Goal: Transaction & Acquisition: Subscribe to service/newsletter

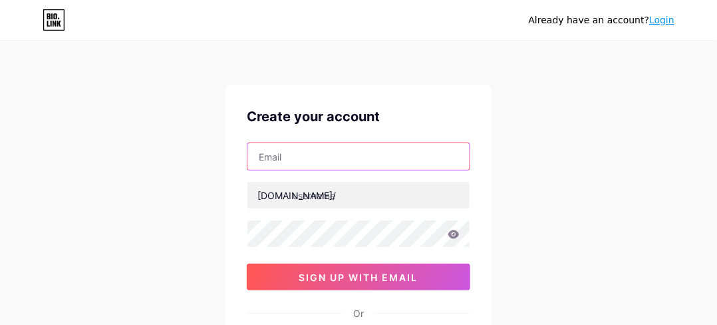
click at [287, 153] on input "text" at bounding box center [358, 156] width 222 height 27
type input "[EMAIL_ADDRESS][DOMAIN_NAME]"
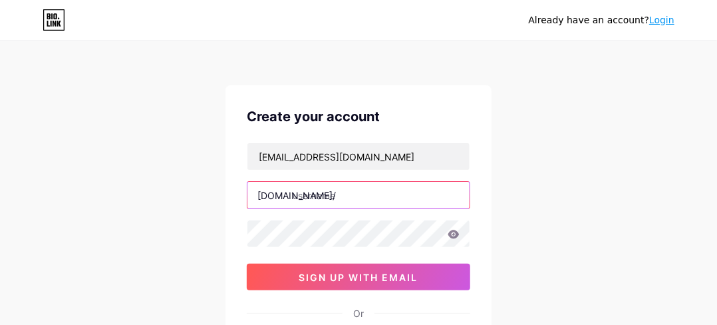
click at [398, 190] on input "text" at bounding box center [358, 195] width 222 height 27
type input "y"
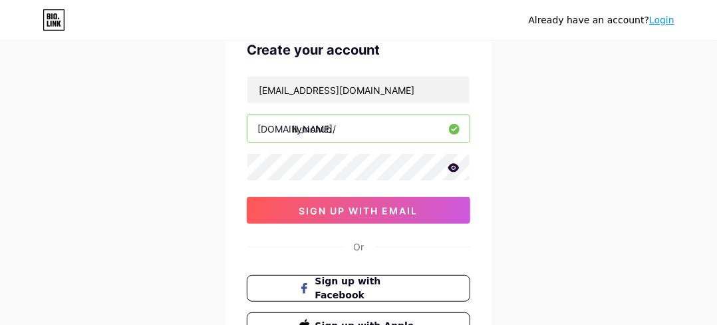
scroll to position [133, 0]
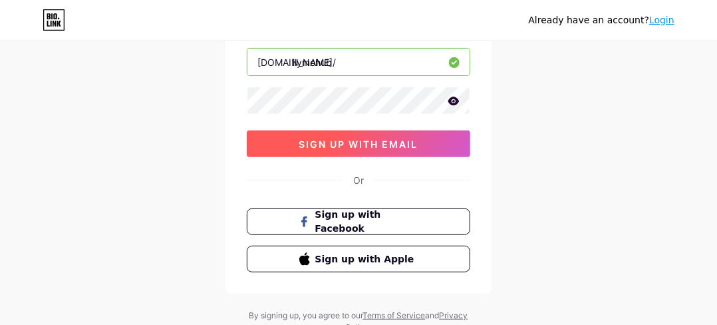
type input "ilymohub"
click at [383, 139] on span "sign up with email" at bounding box center [358, 143] width 119 height 11
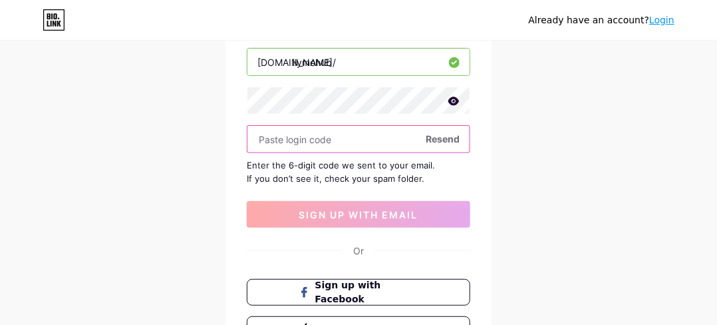
scroll to position [67, 0]
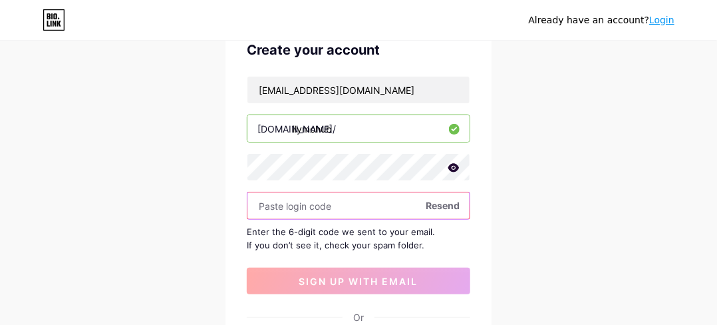
click at [444, 212] on input "text" at bounding box center [358, 205] width 222 height 27
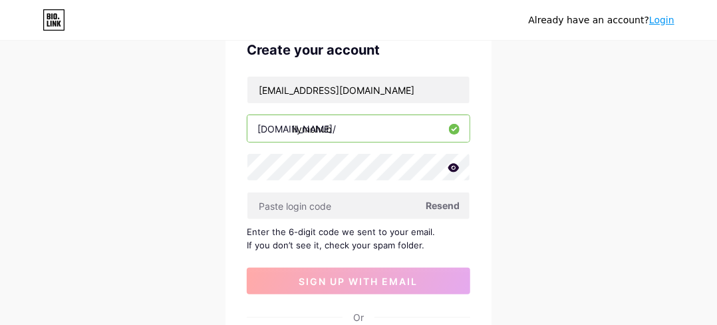
click at [442, 202] on span "Resend" at bounding box center [443, 205] width 34 height 14
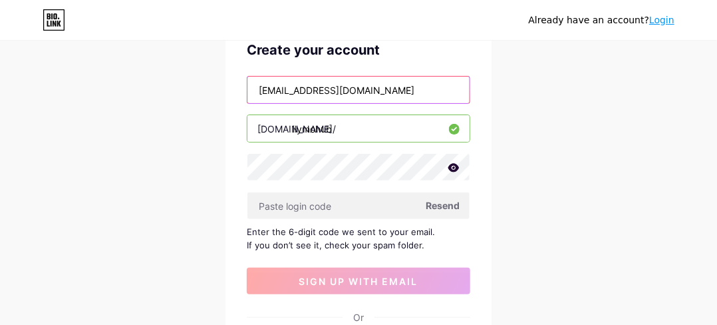
click at [409, 98] on input "[EMAIL_ADDRESS][DOMAIN_NAME]" at bounding box center [358, 89] width 222 height 27
drag, startPoint x: 409, startPoint y: 98, endPoint x: 271, endPoint y: 112, distance: 138.3
click at [271, 112] on div "[EMAIL_ADDRESS][DOMAIN_NAME] [DOMAIN_NAME]/ ilymohub Resend Enter the 6-digit c…" at bounding box center [358, 185] width 223 height 218
type input "[EMAIL_ADDRESS][DOMAIN_NAME]"
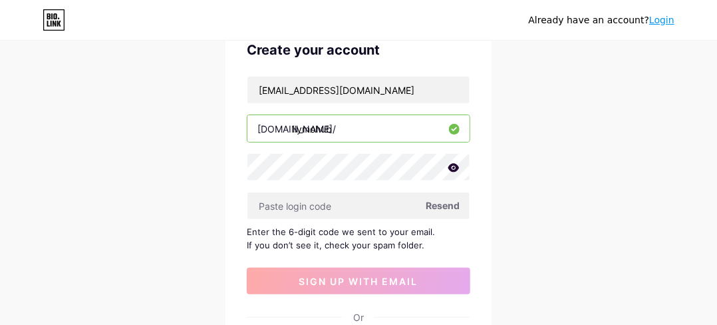
click at [451, 164] on icon at bounding box center [453, 167] width 11 height 9
click at [451, 164] on icon at bounding box center [453, 168] width 11 height 9
click at [447, 204] on span "Resend" at bounding box center [443, 205] width 34 height 14
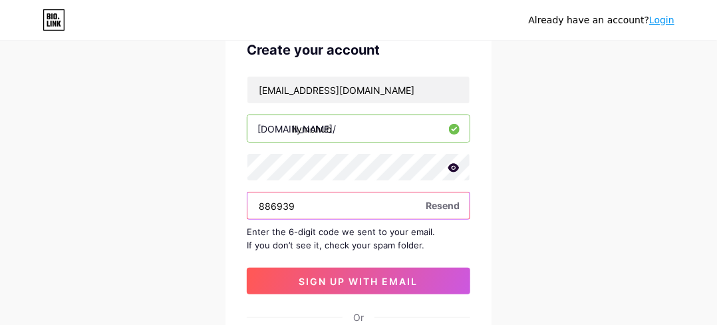
type input "886939"
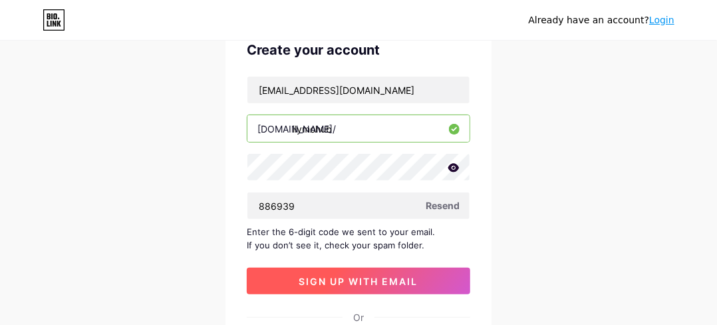
click at [406, 286] on button "sign up with email" at bounding box center [358, 280] width 223 height 27
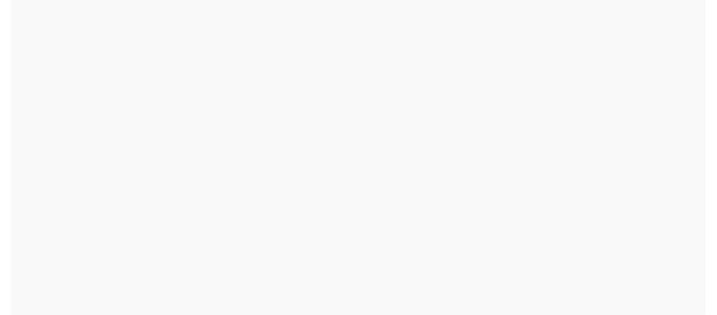
scroll to position [0, 0]
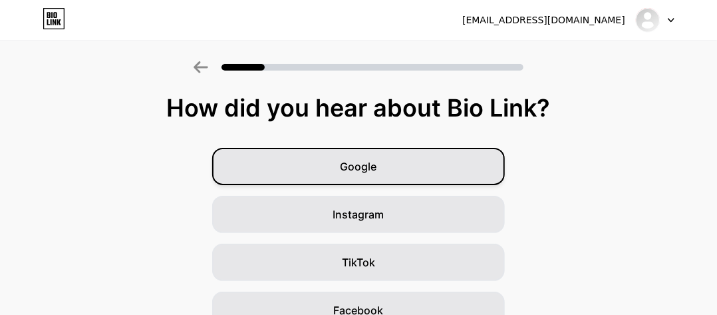
scroll to position [67, 0]
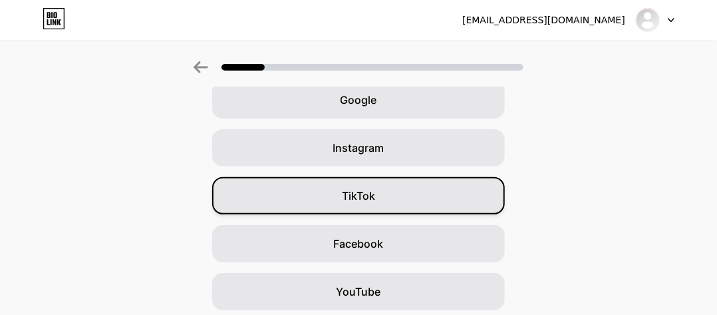
click at [353, 200] on span "TikTok" at bounding box center [358, 196] width 33 height 16
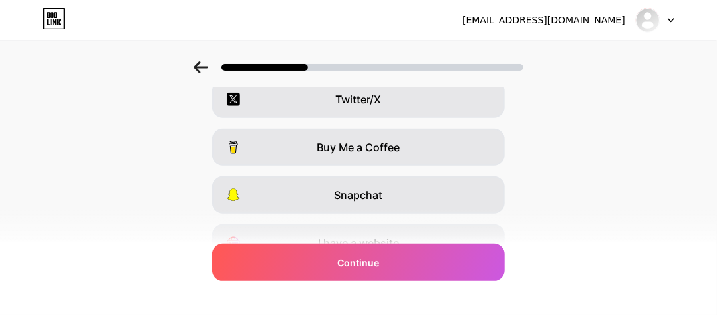
scroll to position [0, 0]
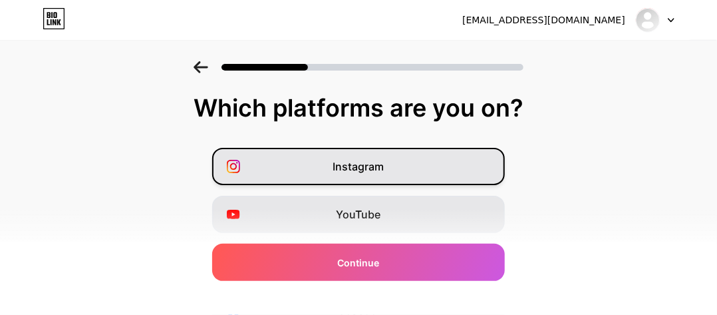
click at [372, 174] on div "Instagram" at bounding box center [358, 166] width 293 height 37
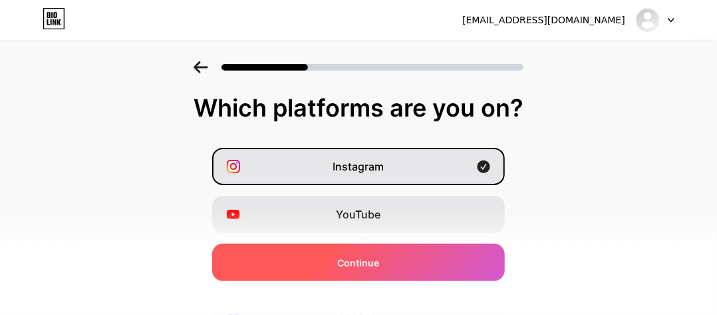
click at [369, 257] on span "Continue" at bounding box center [359, 262] width 42 height 14
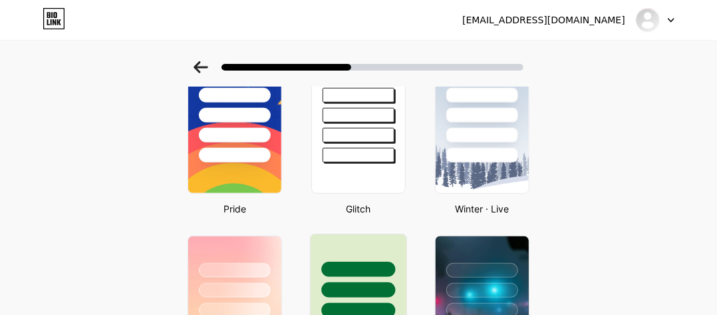
scroll to position [532, 0]
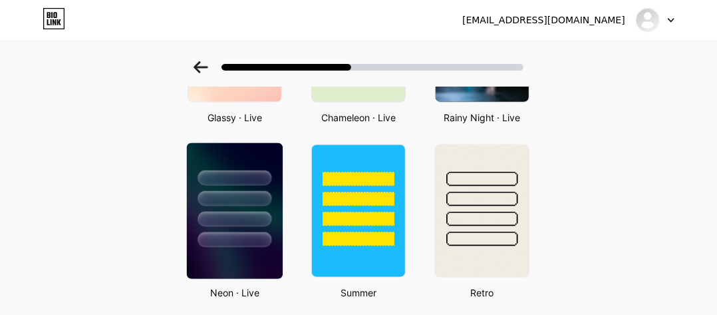
click at [266, 218] on div at bounding box center [235, 219] width 74 height 15
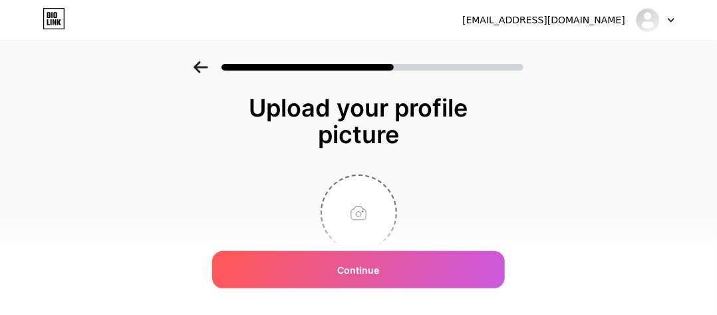
scroll to position [56, 0]
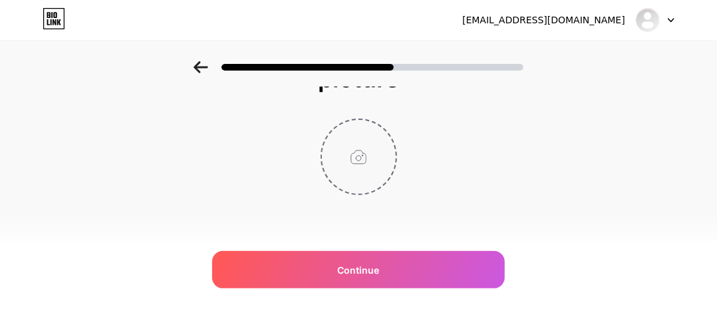
click at [361, 152] on input "file" at bounding box center [359, 157] width 74 height 74
type input "C:\fakepath\file_00000000a6c46243baf76fa282230d73.png"
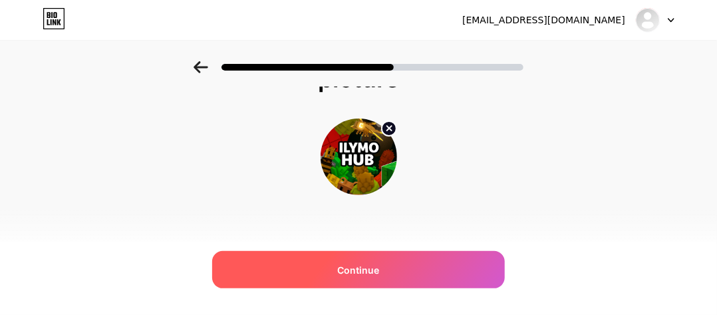
click at [334, 262] on div "Continue" at bounding box center [358, 269] width 293 height 37
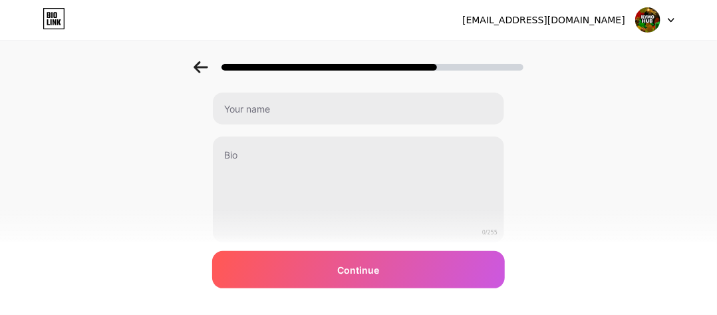
scroll to position [0, 0]
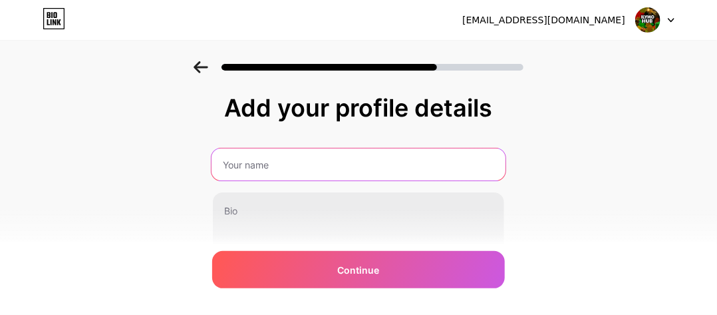
click at [301, 166] on input "text" at bounding box center [359, 164] width 294 height 32
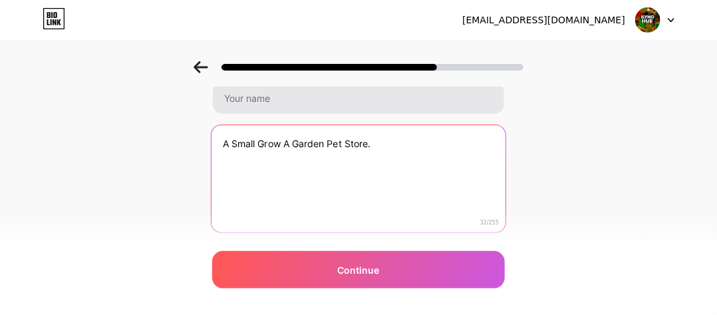
type textarea "A Small Grow A Garden Pet Store."
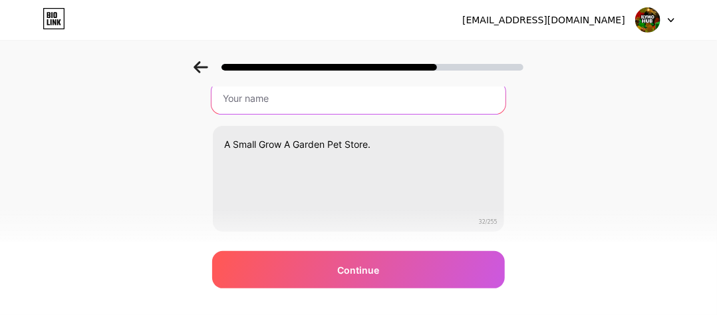
click at [279, 106] on input "text" at bounding box center [359, 98] width 294 height 32
type input "ILYMO HUB"
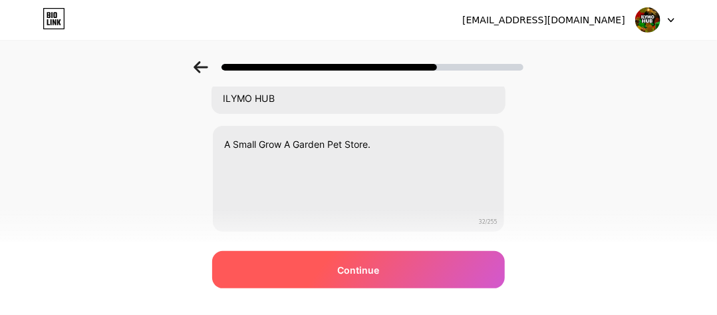
click at [369, 279] on div "Continue" at bounding box center [358, 269] width 293 height 37
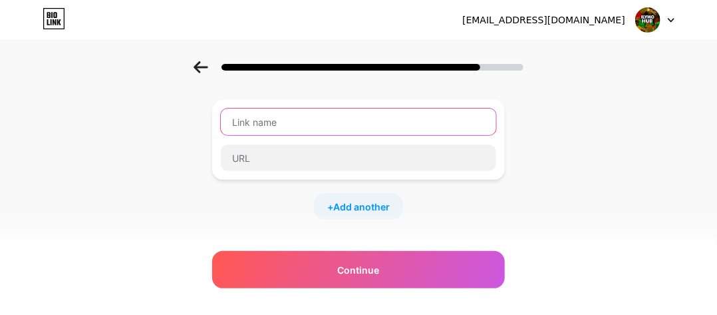
click at [322, 131] on input "text" at bounding box center [358, 121] width 275 height 27
type input "Discord Group"
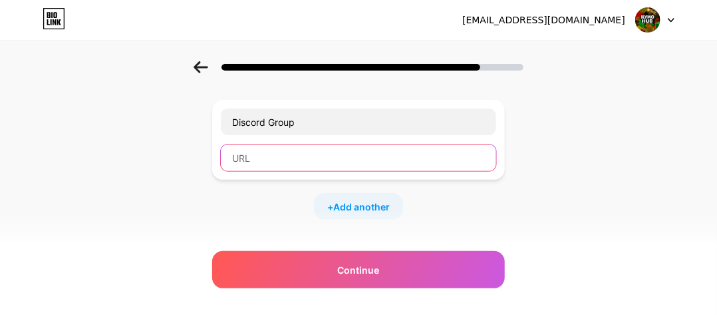
click at [279, 154] on input "text" at bounding box center [358, 157] width 275 height 27
type input "V"
paste input "[URL][DOMAIN_NAME]"
type input "[URL][DOMAIN_NAME]"
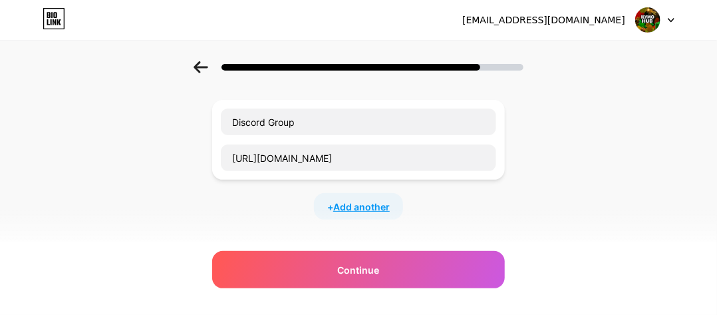
click at [353, 203] on span "Add another" at bounding box center [361, 207] width 57 height 14
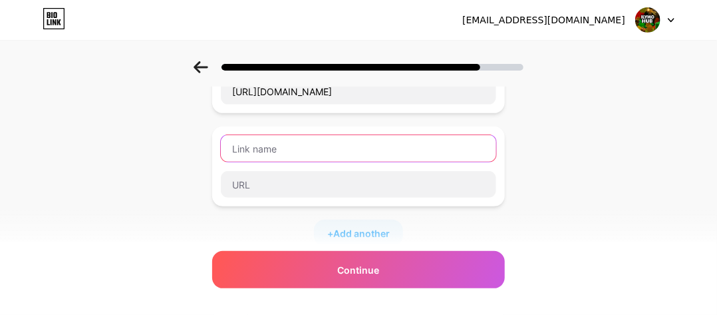
click at [342, 147] on input "text" at bounding box center [358, 148] width 275 height 27
type input "WhatsApp Group"
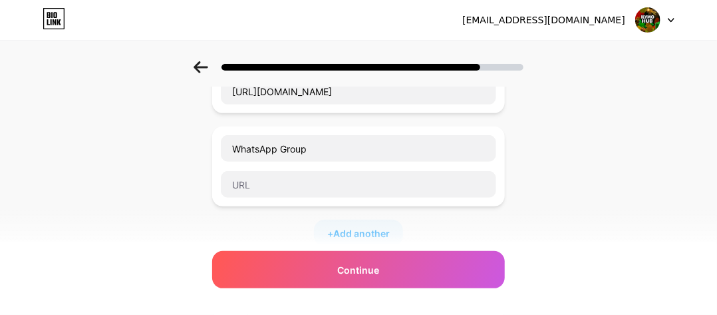
click at [356, 224] on div "+ Add another" at bounding box center [358, 233] width 89 height 27
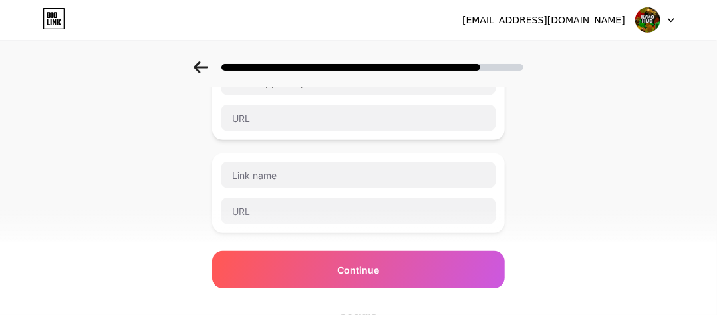
scroll to position [266, 0]
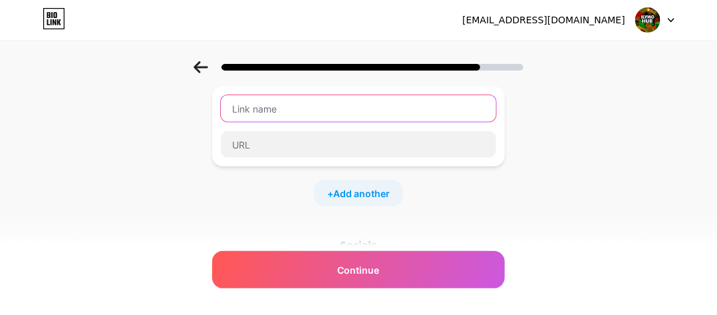
click at [323, 104] on input "text" at bounding box center [358, 108] width 275 height 27
type input "TikTok"
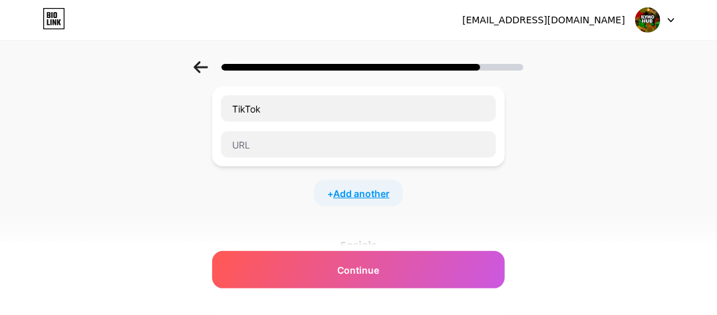
click at [343, 198] on span "Add another" at bounding box center [361, 193] width 57 height 14
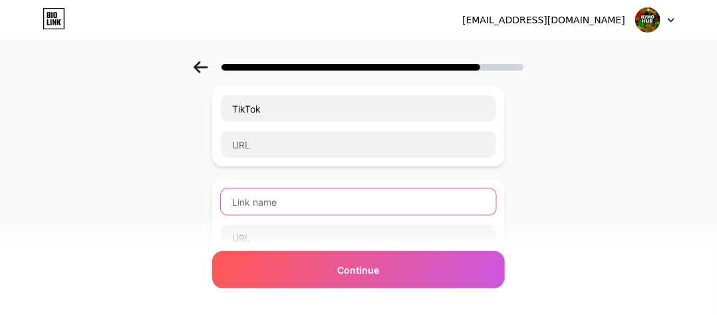
click at [290, 198] on input "text" at bounding box center [358, 201] width 275 height 27
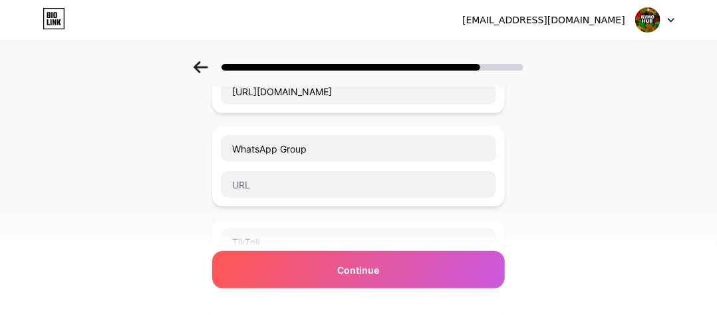
scroll to position [333, 0]
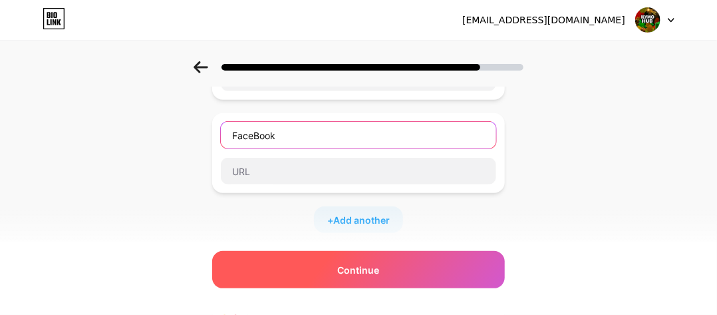
type input "FaceBook"
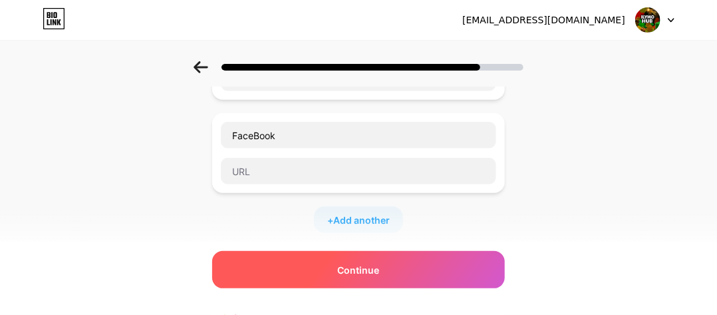
click at [349, 264] on span "Continue" at bounding box center [359, 270] width 42 height 14
click at [344, 259] on div "Continue" at bounding box center [358, 269] width 293 height 37
click at [335, 271] on div "Continue" at bounding box center [358, 269] width 293 height 37
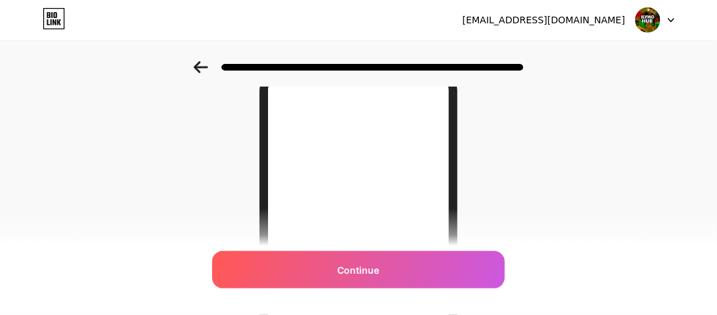
scroll to position [133, 0]
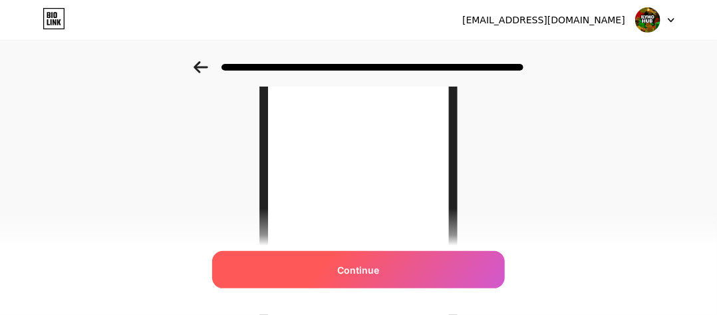
click at [346, 267] on span "Continue" at bounding box center [359, 270] width 42 height 14
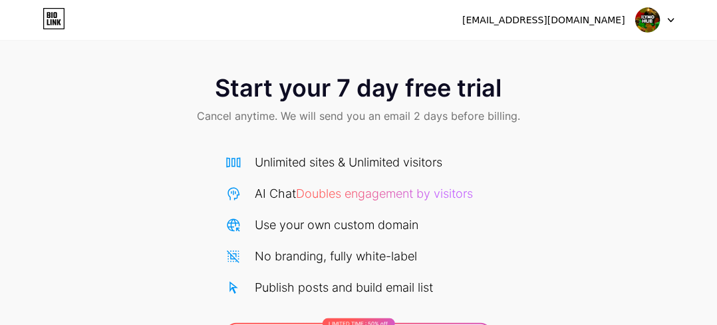
click at [667, 13] on div at bounding box center [655, 20] width 39 height 24
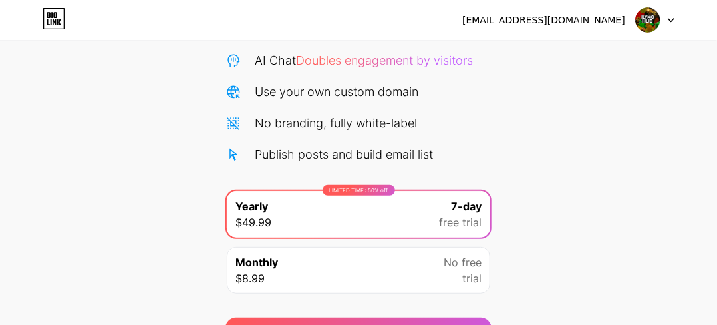
scroll to position [210, 0]
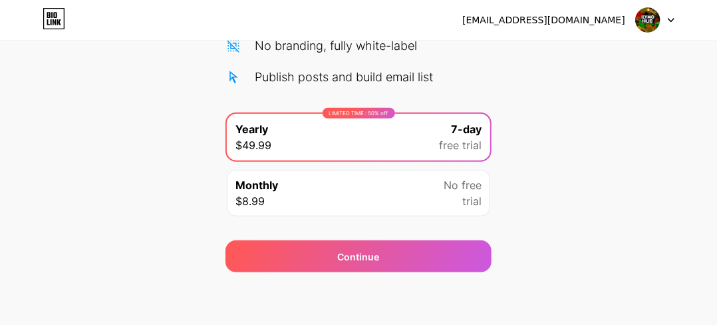
click at [56, 15] on icon at bounding box center [54, 15] width 3 height 6
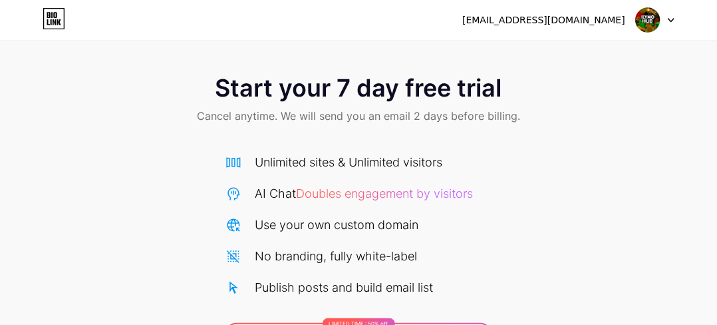
scroll to position [210, 0]
